Goal: Task Accomplishment & Management: Use online tool/utility

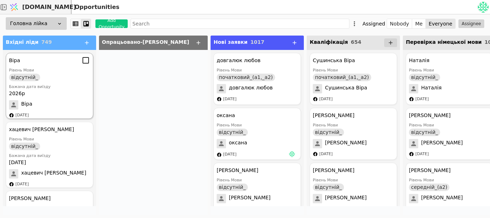
click at [52, 87] on div "Бажана дата виїзду" at bounding box center [49, 87] width 81 height 6
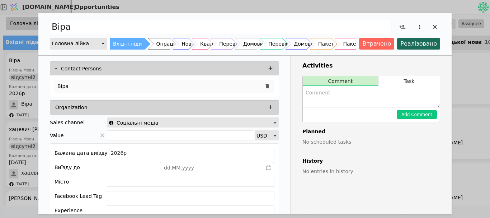
click at [60, 83] on p "Віра" at bounding box center [62, 87] width 11 height 8
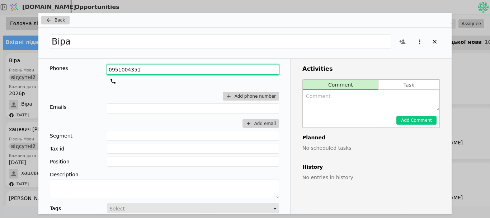
drag, startPoint x: 135, startPoint y: 68, endPoint x: 71, endPoint y: 78, distance: 64.6
click at [71, 78] on div "Phones [PHONE_NUMBER] Add phone number" at bounding box center [164, 84] width 229 height 39
